Goal: Use online tool/utility: Use online tool/utility

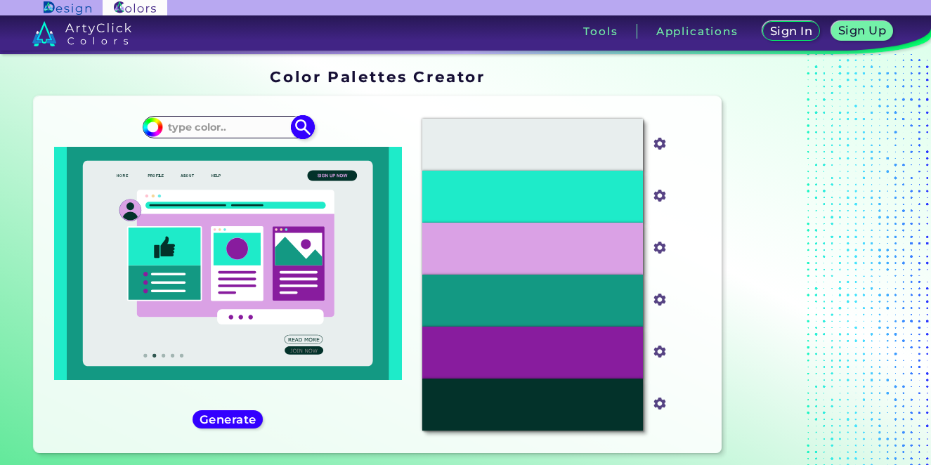
click at [224, 126] on input at bounding box center [227, 126] width 131 height 19
paste input "00B6FF"
type input "00B6FF"
type input "#000000"
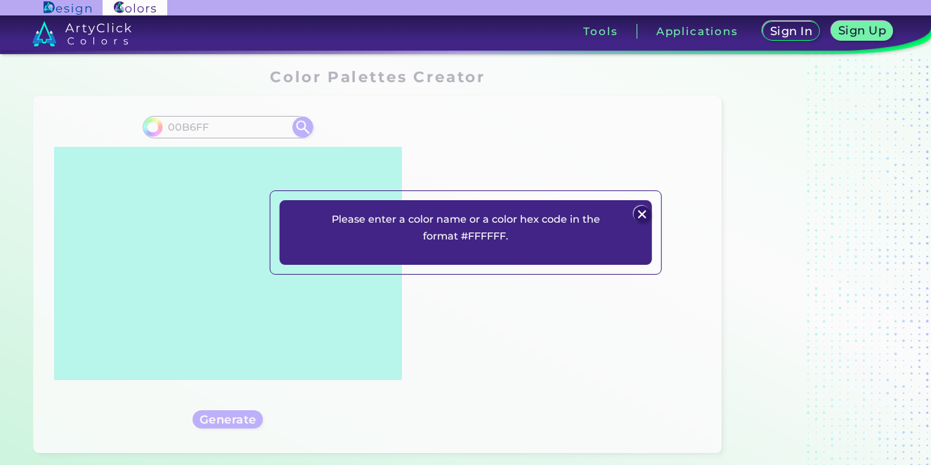
click at [642, 217] on img at bounding box center [642, 214] width 17 height 17
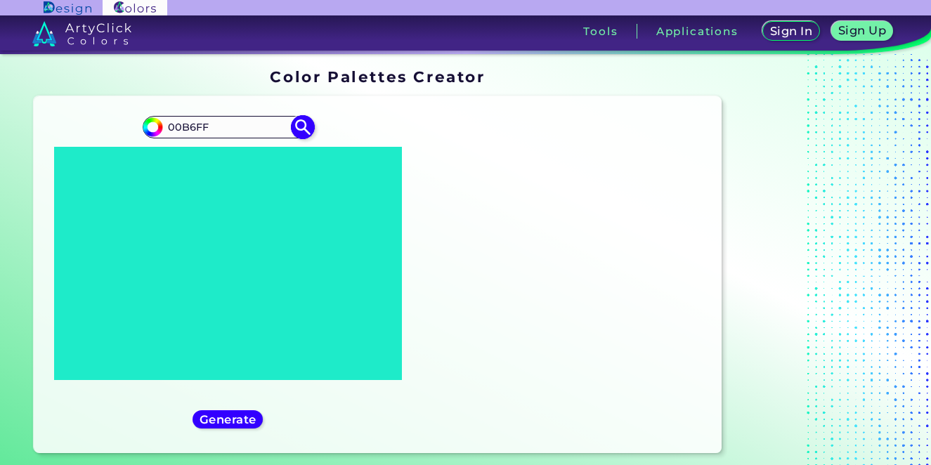
click at [166, 131] on input "00B6FF" at bounding box center [227, 126] width 131 height 19
type input "#00B6FF"
type input "#00b6ff"
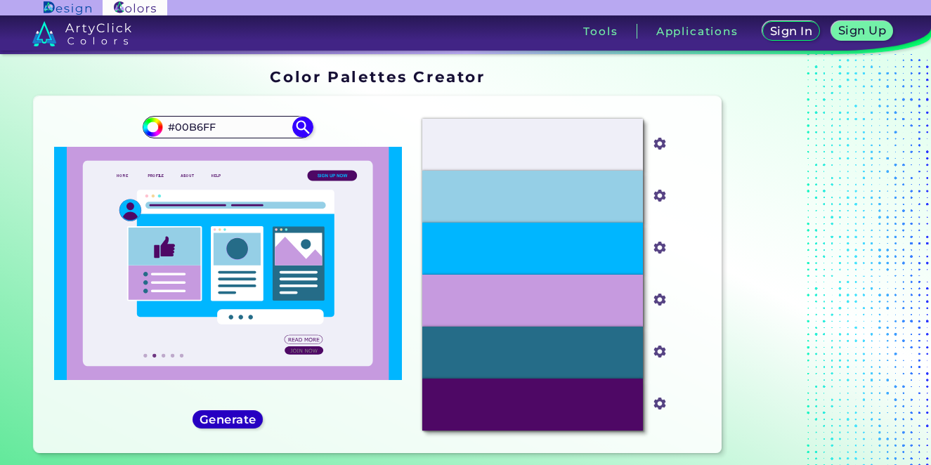
click at [218, 424] on h5 "Generate" at bounding box center [227, 419] width 51 height 11
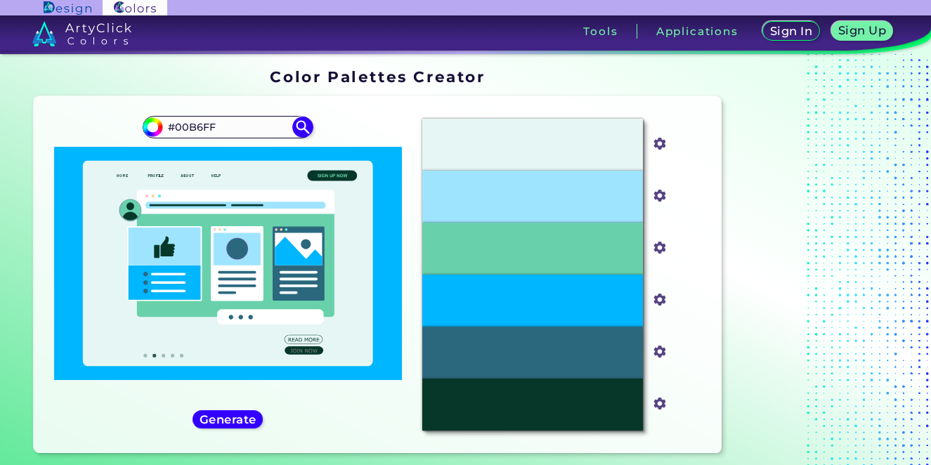
click at [334, 418] on div "#00b6ff #00B6FF" at bounding box center [228, 274] width 366 height 334
click at [223, 425] on h5 "Generate" at bounding box center [227, 419] width 51 height 11
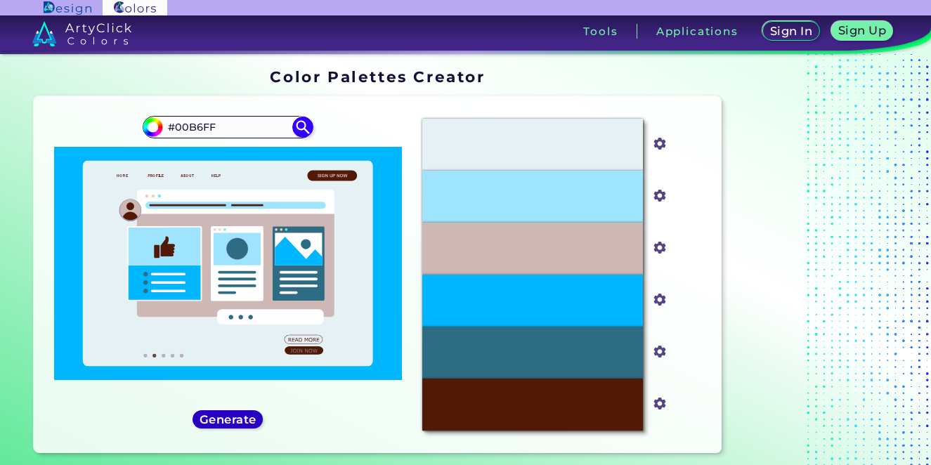
click at [223, 425] on h5 "Generate" at bounding box center [227, 419] width 51 height 11
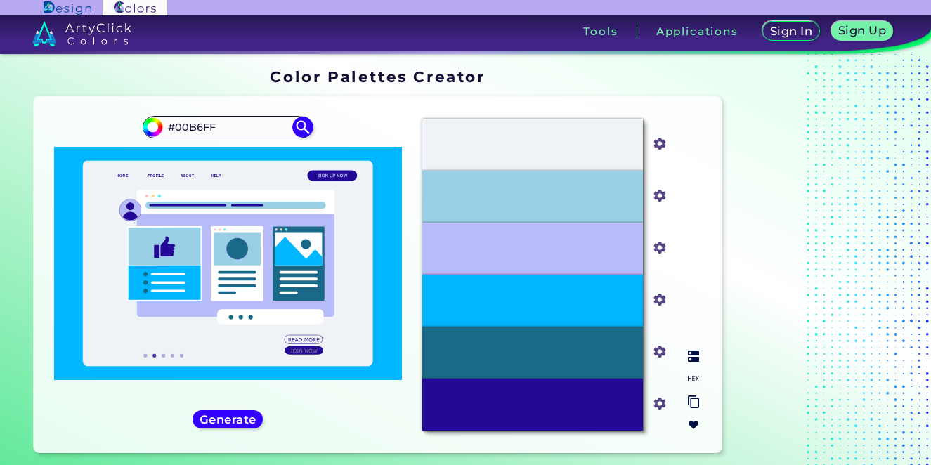
click at [661, 138] on input "#eff3f8" at bounding box center [657, 142] width 18 height 18
click at [656, 145] on input "#eff3f8" at bounding box center [657, 142] width 18 height 18
click at [692, 354] on img at bounding box center [693, 355] width 11 height 11
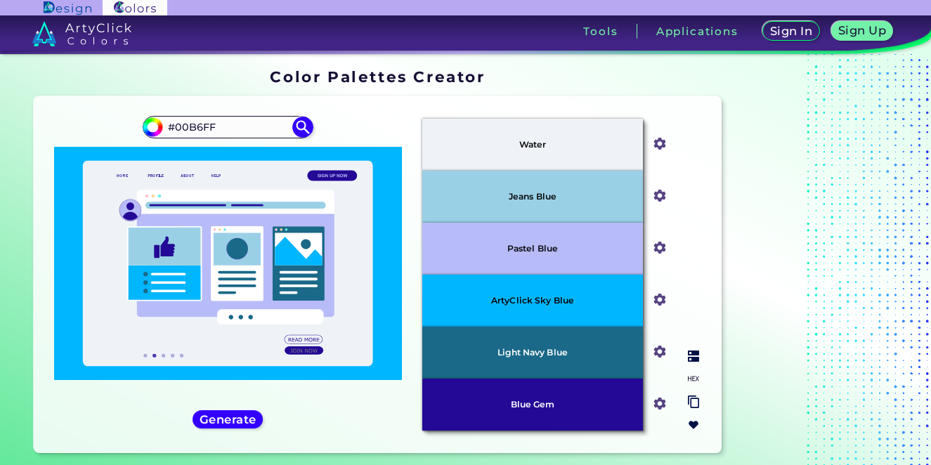
click at [692, 380] on img at bounding box center [693, 378] width 11 height 11
click at [527, 143] on p "#EFF3F8" at bounding box center [533, 144] width 44 height 15
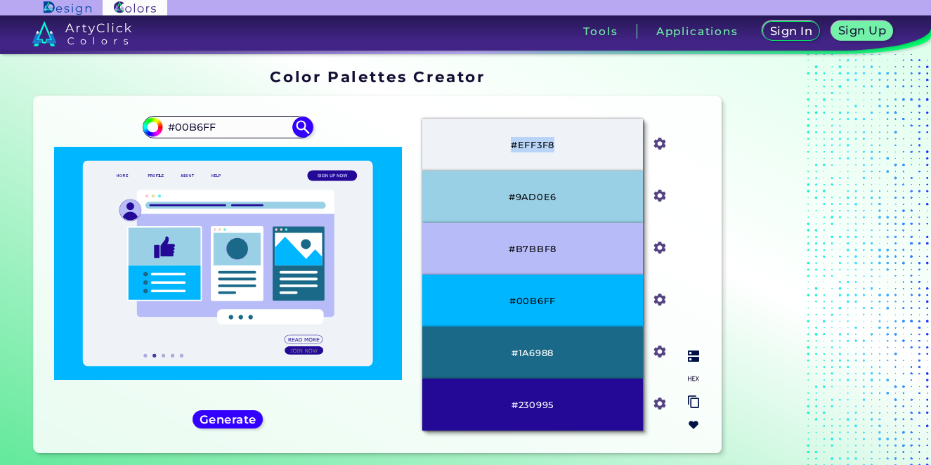
copy p "#EFF3F8"
click at [694, 357] on img at bounding box center [693, 355] width 11 height 11
click at [244, 416] on h5 "Generate" at bounding box center [227, 419] width 51 height 11
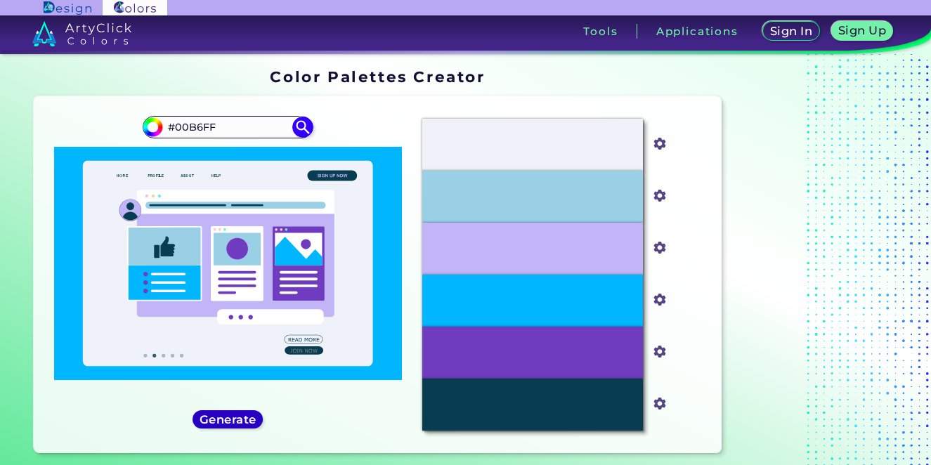
click at [244, 416] on h5 "Generate" at bounding box center [228, 419] width 53 height 11
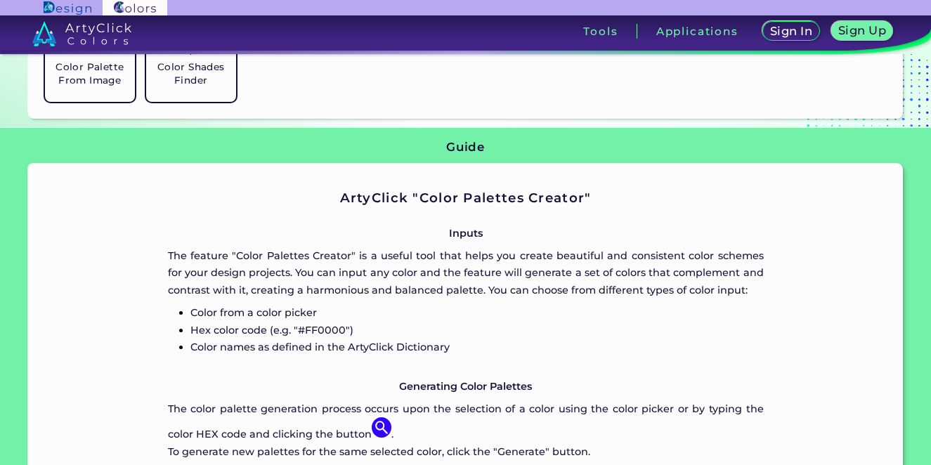
scroll to position [348, 0]
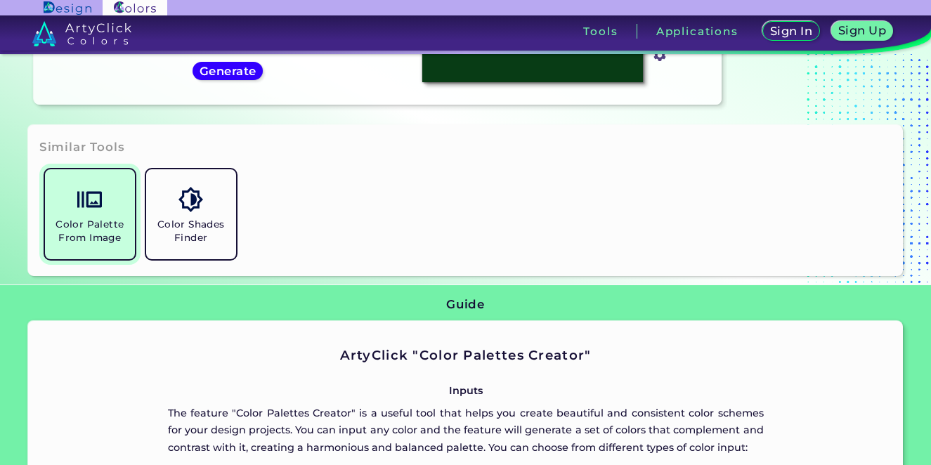
click at [96, 194] on img at bounding box center [89, 199] width 25 height 25
